Goal: Find specific page/section: Find specific page/section

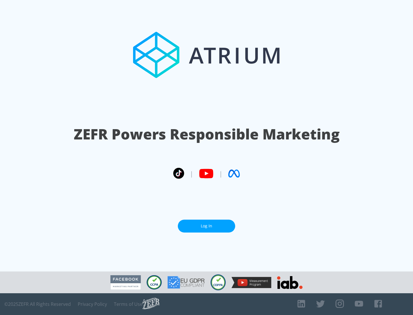
click at [206, 226] on link "Log In" at bounding box center [206, 226] width 57 height 13
